Goal: Transaction & Acquisition: Download file/media

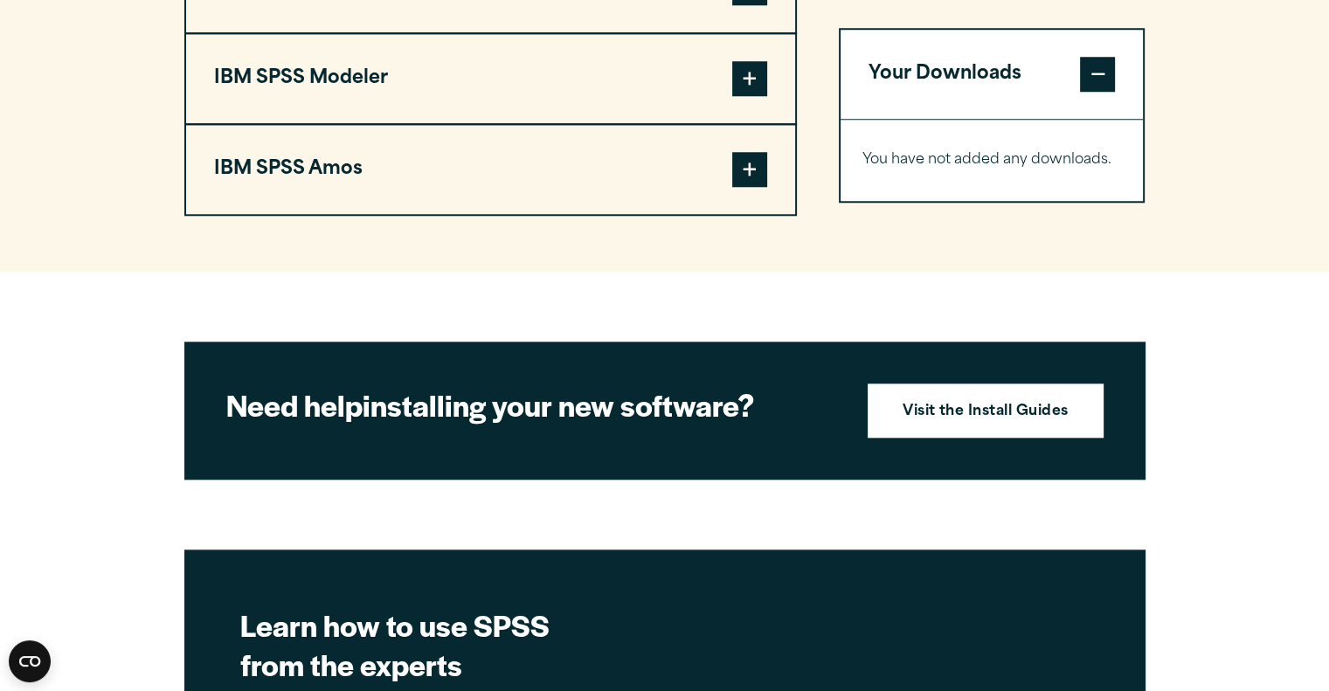
scroll to position [1398, 0]
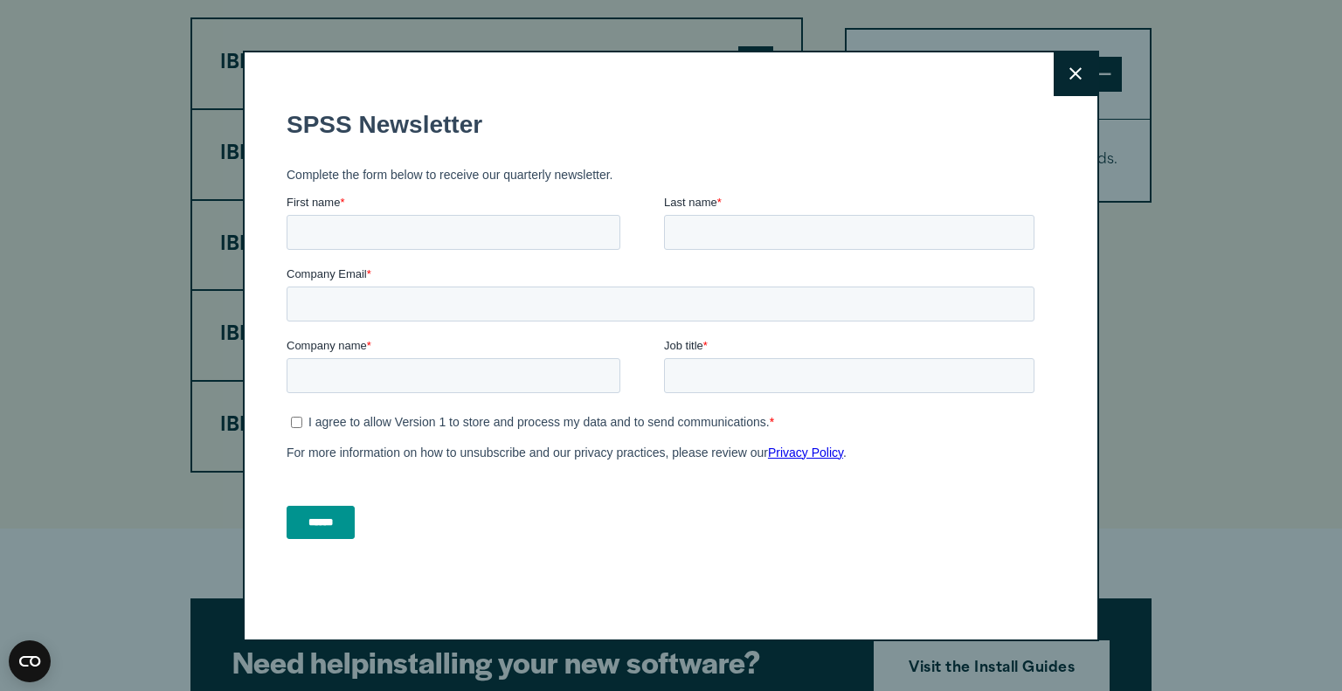
click at [1070, 73] on icon at bounding box center [1075, 73] width 12 height 12
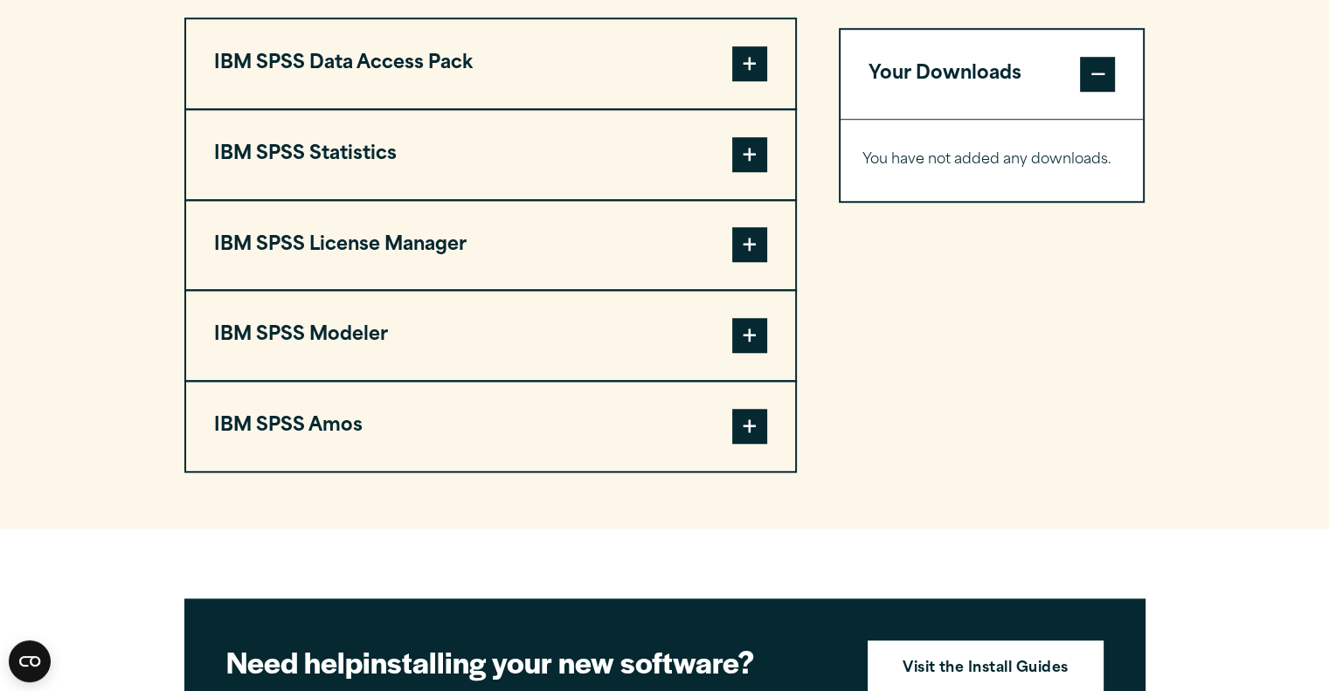
click at [748, 157] on span at bounding box center [749, 154] width 35 height 35
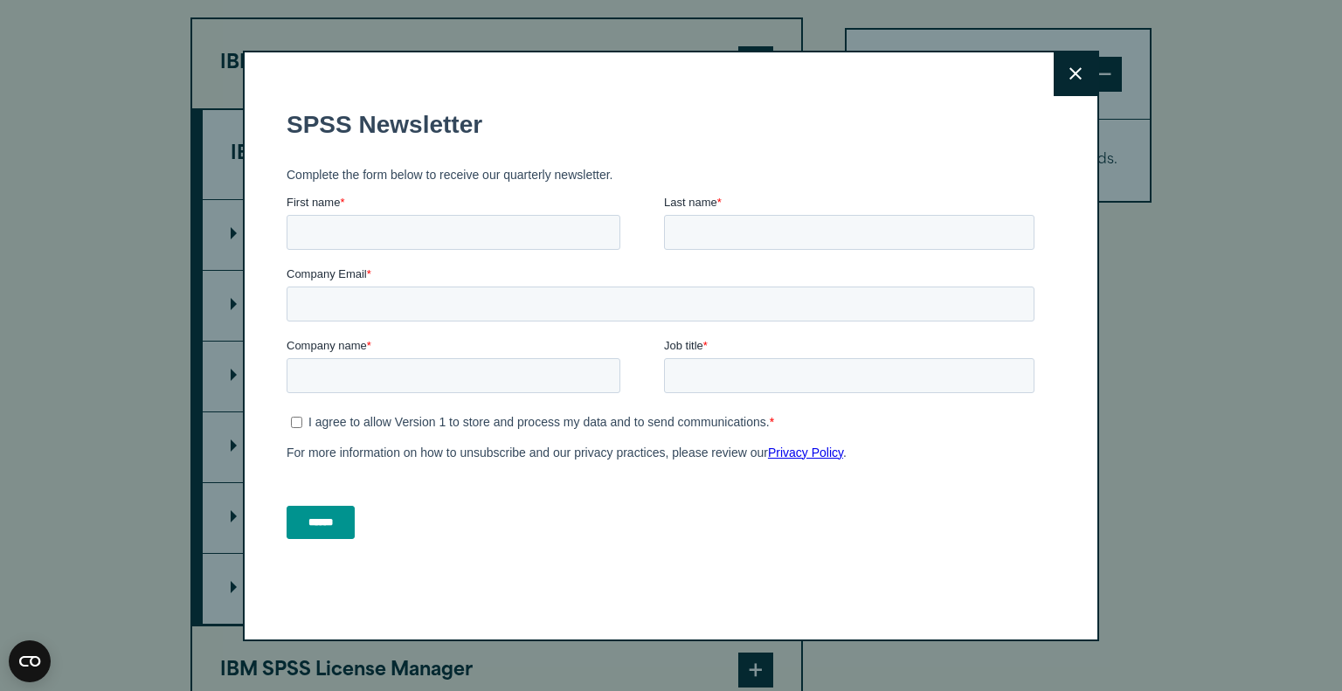
click at [1069, 73] on icon at bounding box center [1075, 73] width 12 height 13
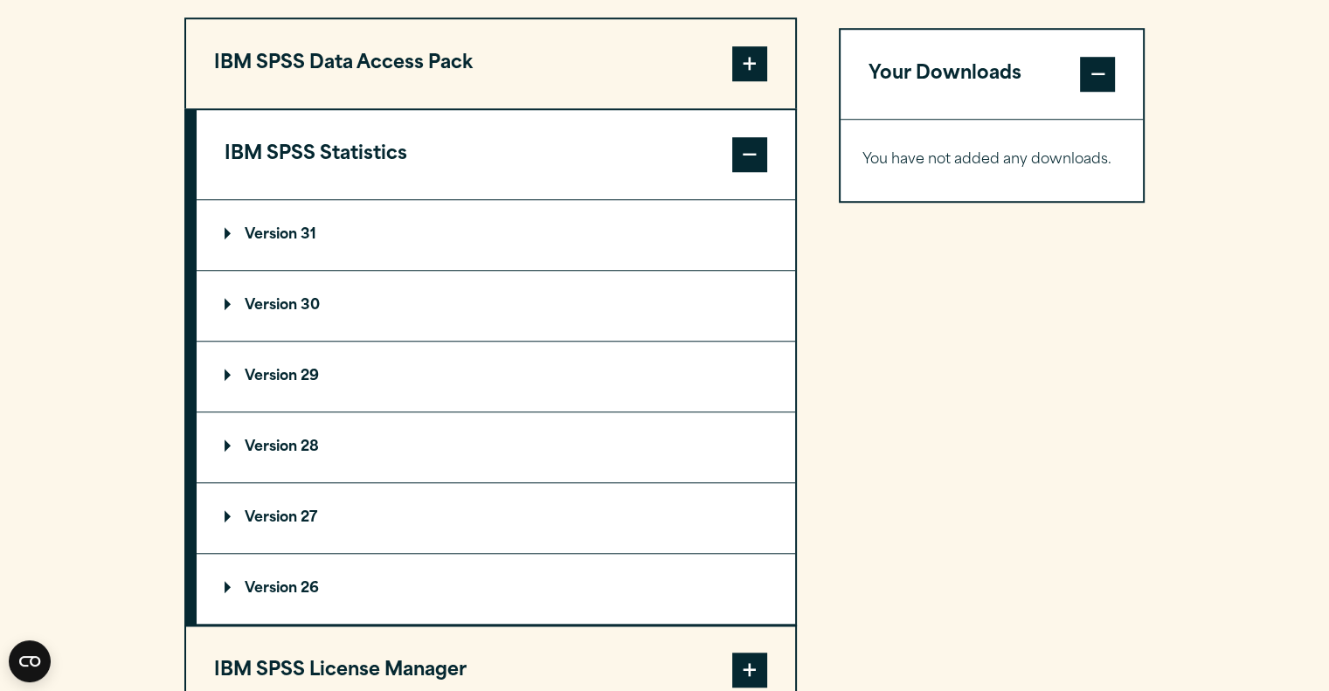
click at [290, 299] on p "Version 30" at bounding box center [272, 306] width 95 height 14
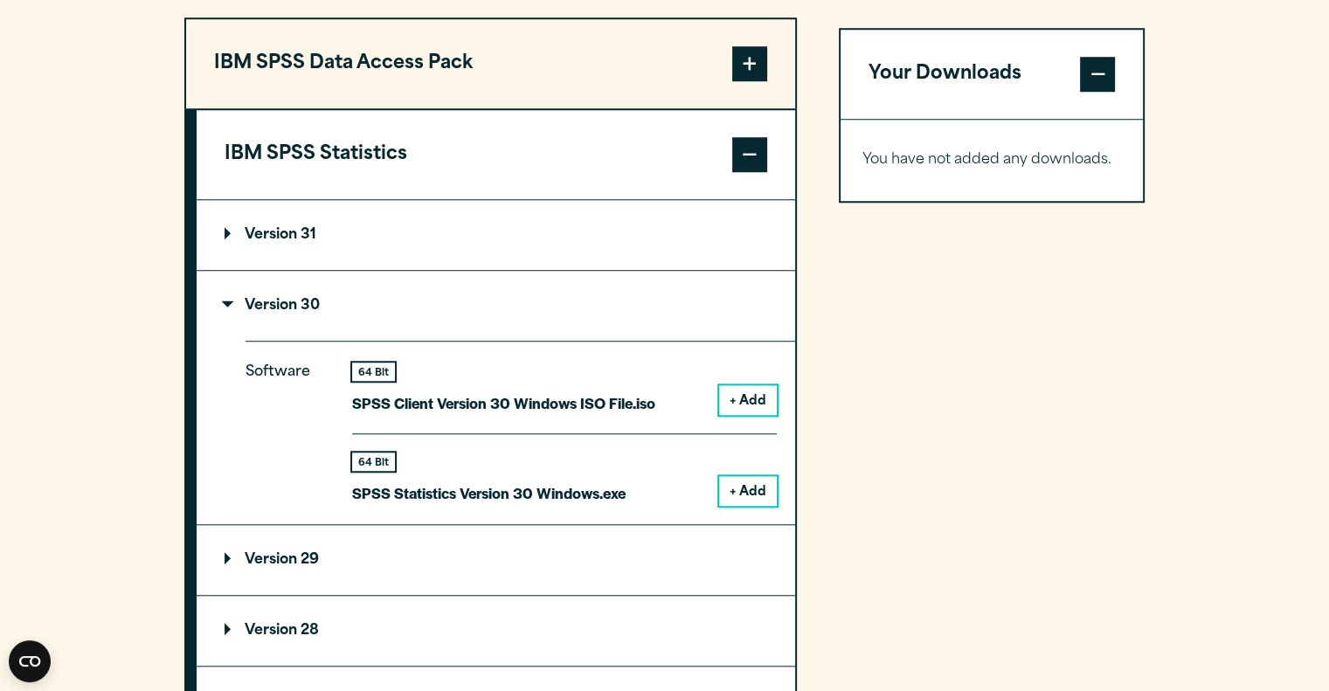
click at [738, 490] on button "+ Add" at bounding box center [748, 491] width 58 height 30
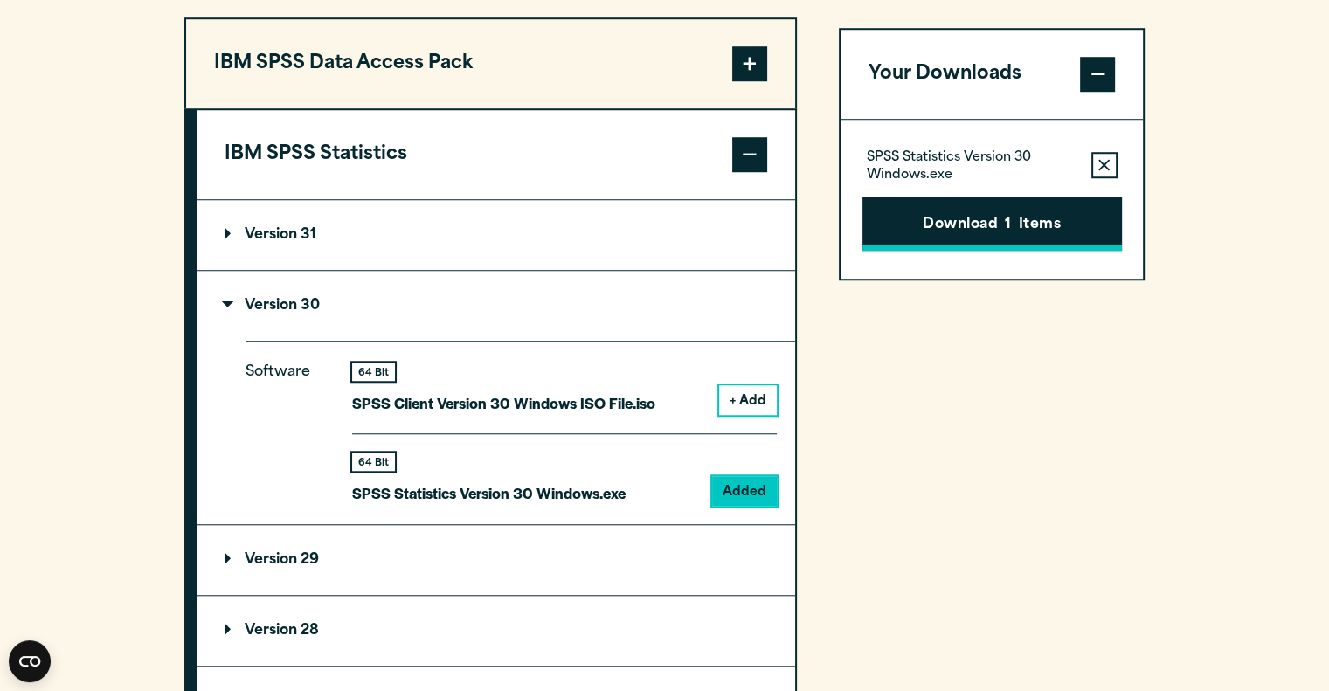
click at [986, 220] on button "Download 1 Items" at bounding box center [991, 224] width 259 height 54
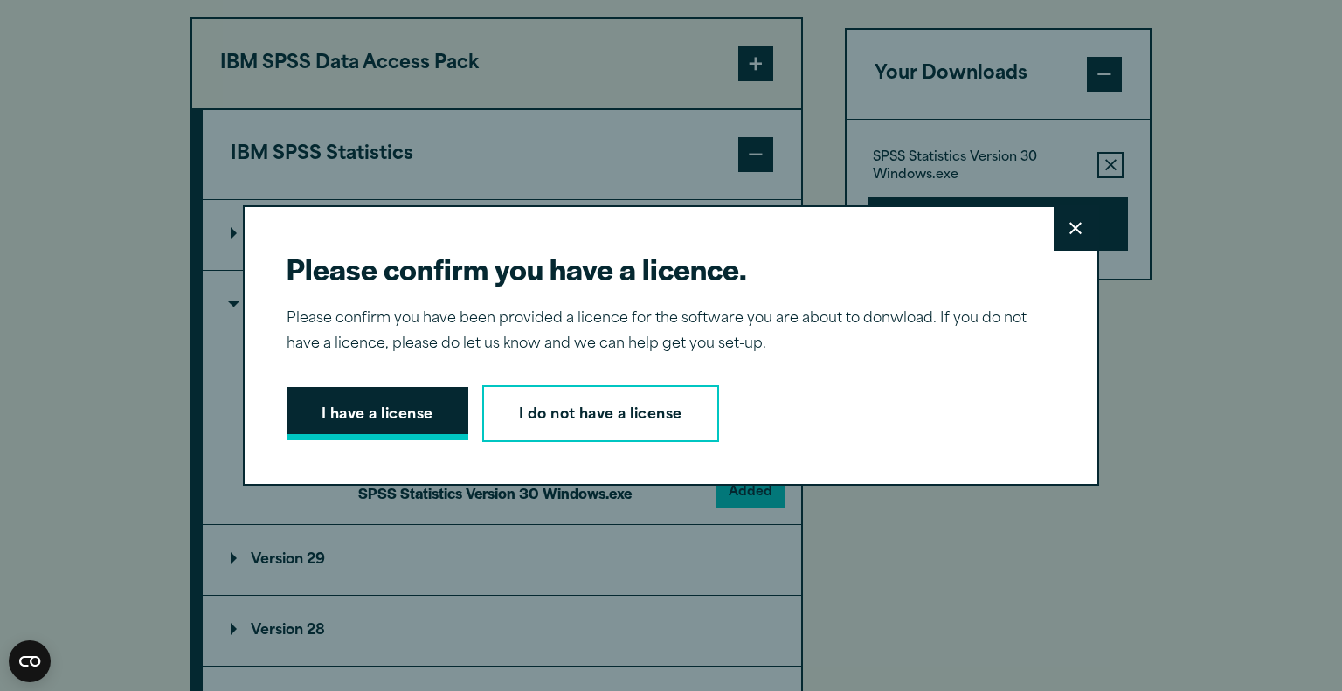
click at [377, 415] on button "I have a license" at bounding box center [378, 414] width 182 height 54
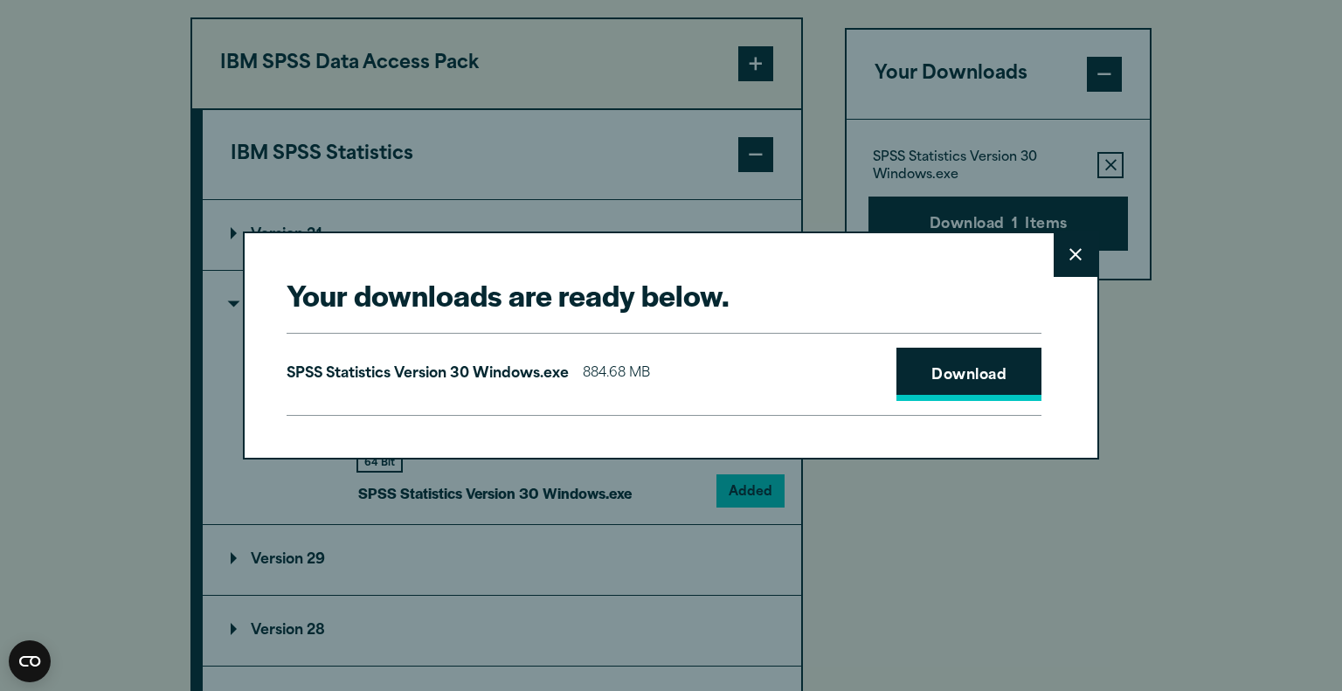
click at [968, 378] on link "Download" at bounding box center [968, 375] width 145 height 54
